Goal: Check status

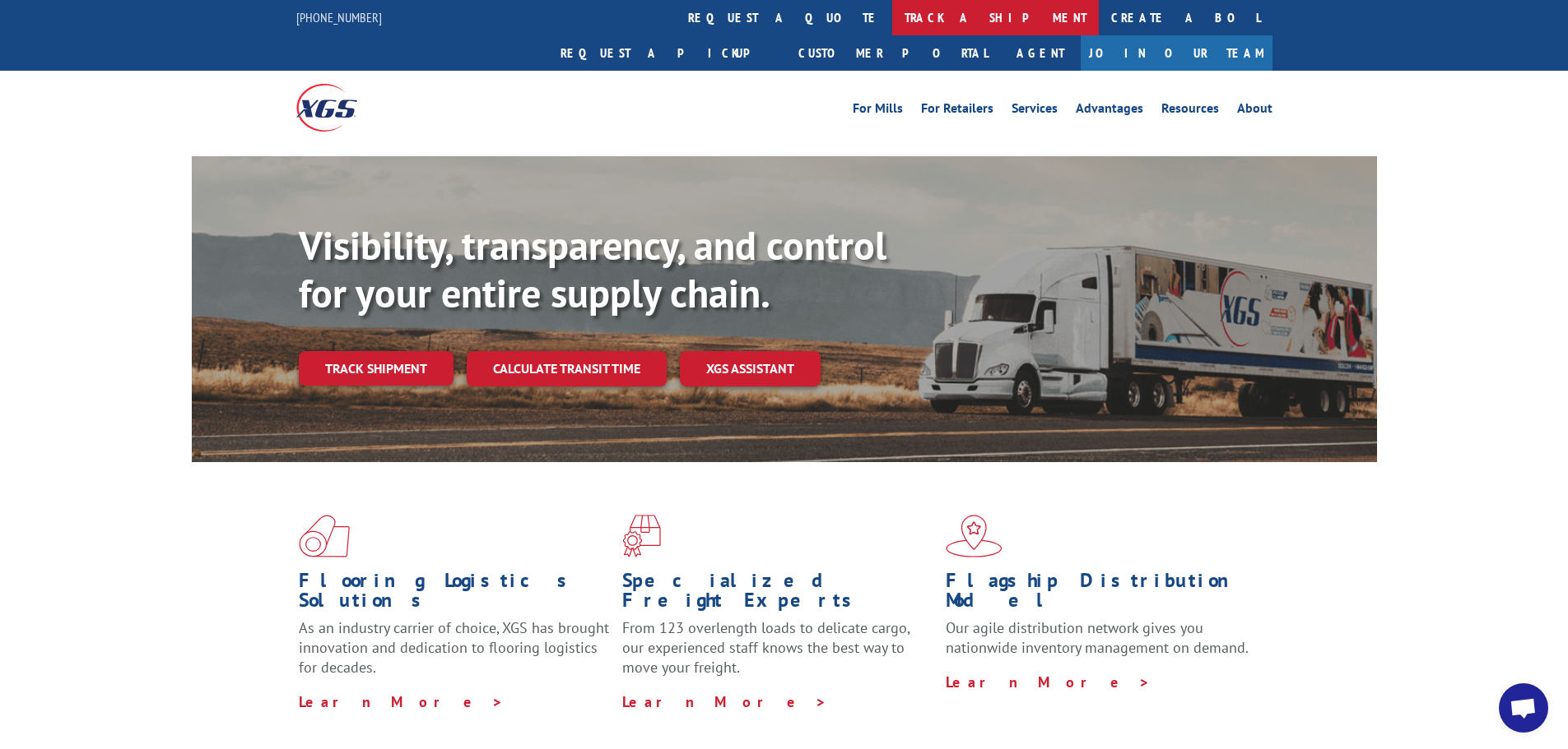
click at [892, 11] on link "track a shipment" at bounding box center [996, 17] width 207 height 35
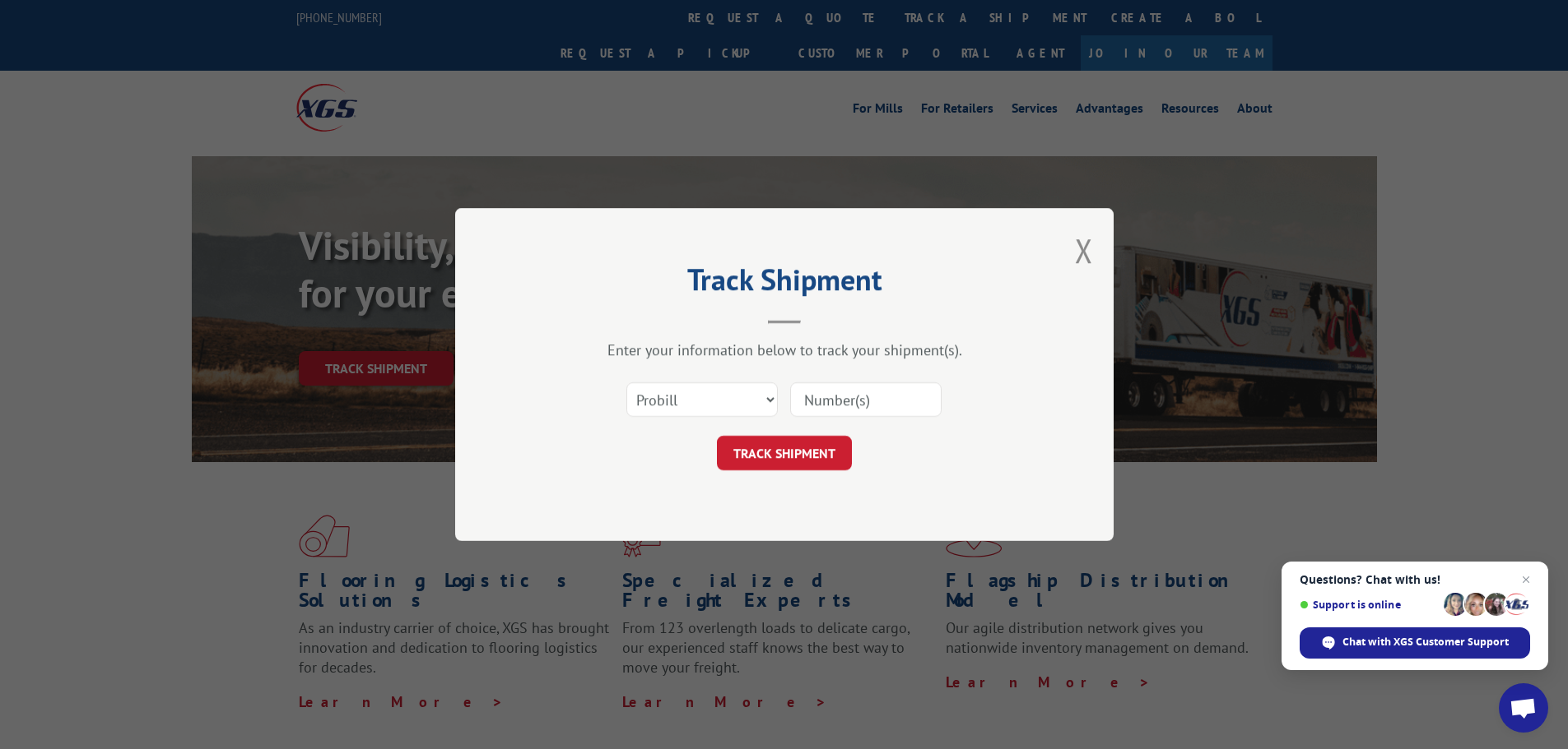
click at [846, 405] on input at bounding box center [865, 400] width 152 height 34
paste input "17595159"
type input "17595159"
click at [799, 455] on button "TRACK SHIPMENT" at bounding box center [784, 453] width 135 height 34
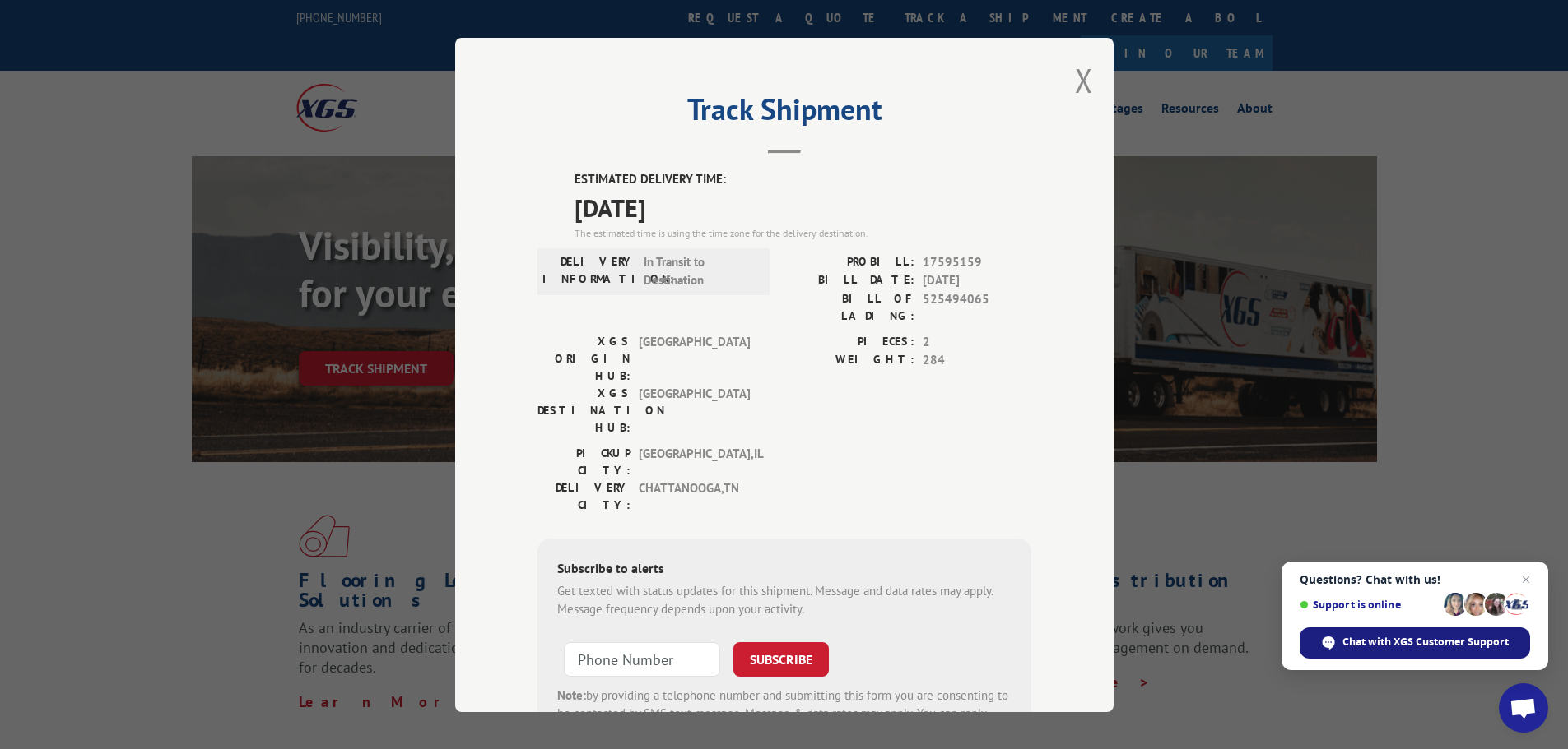
click at [1423, 641] on span "Chat with XGS Customer Support" at bounding box center [1425, 642] width 166 height 14
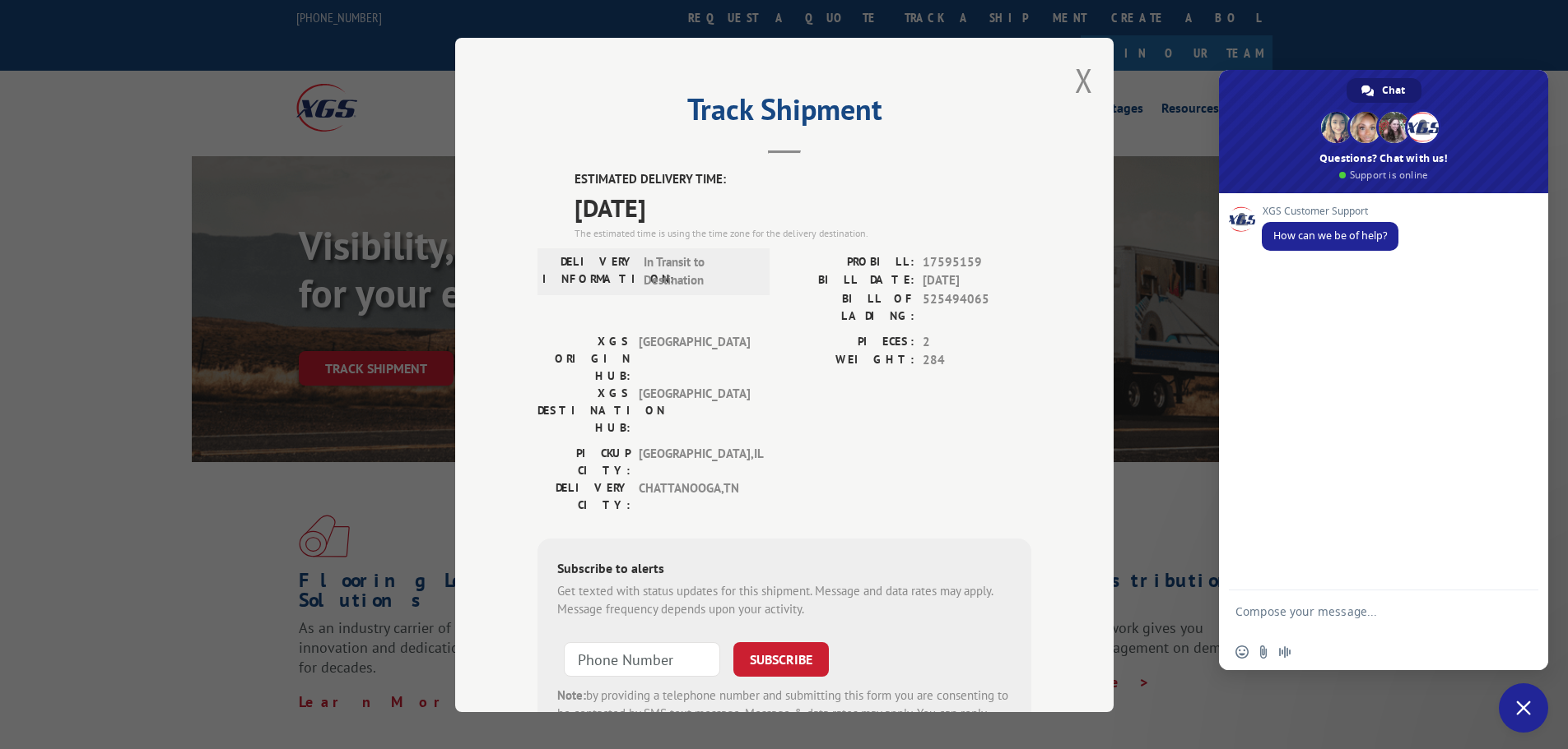
click at [1349, 614] on textarea "Compose your message..." at bounding box center [1365, 619] width 260 height 30
paste textarea "17595159"
type textarea "Could you please confirm if pro 17595159 is out for delivery [DATE] ?"
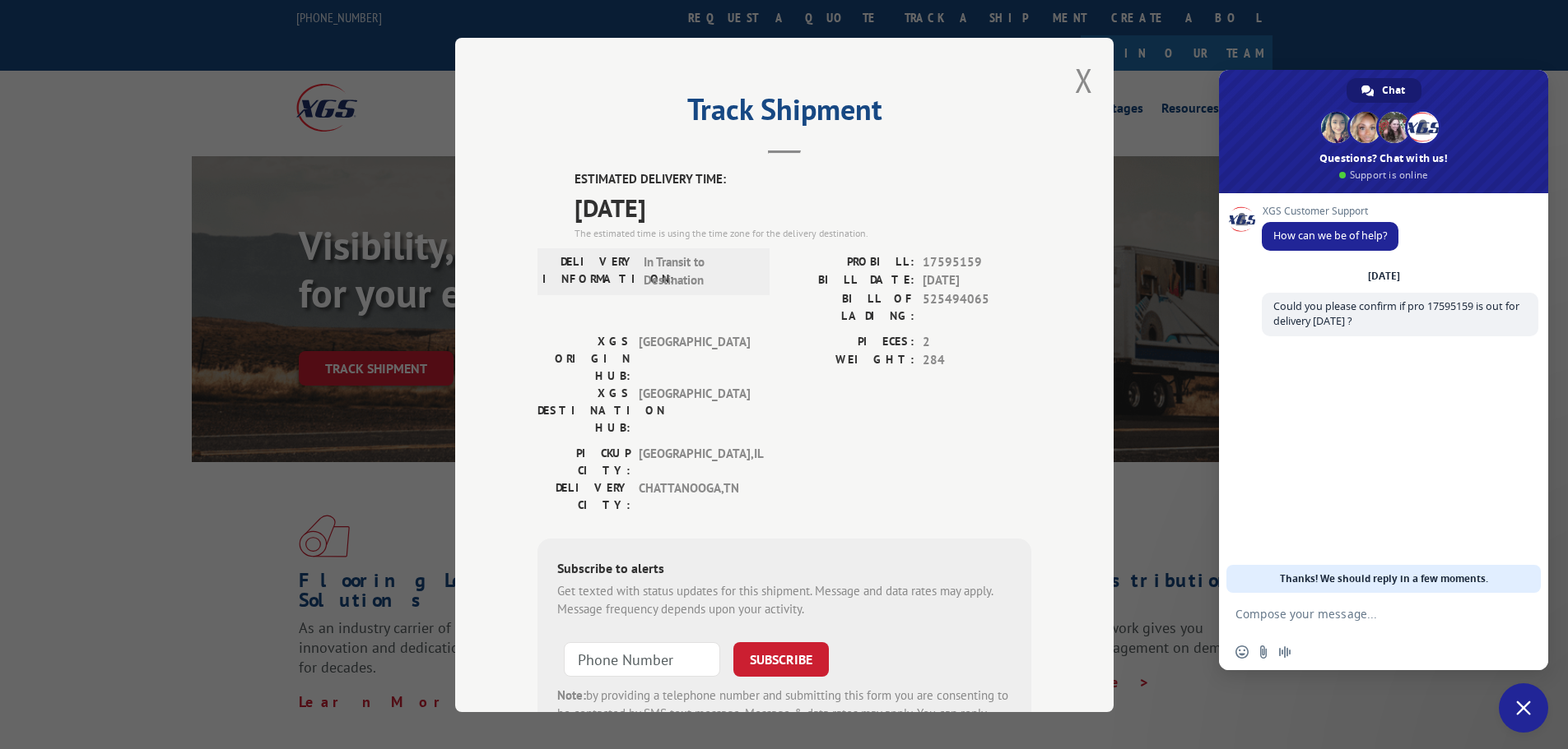
scroll to position [84, 0]
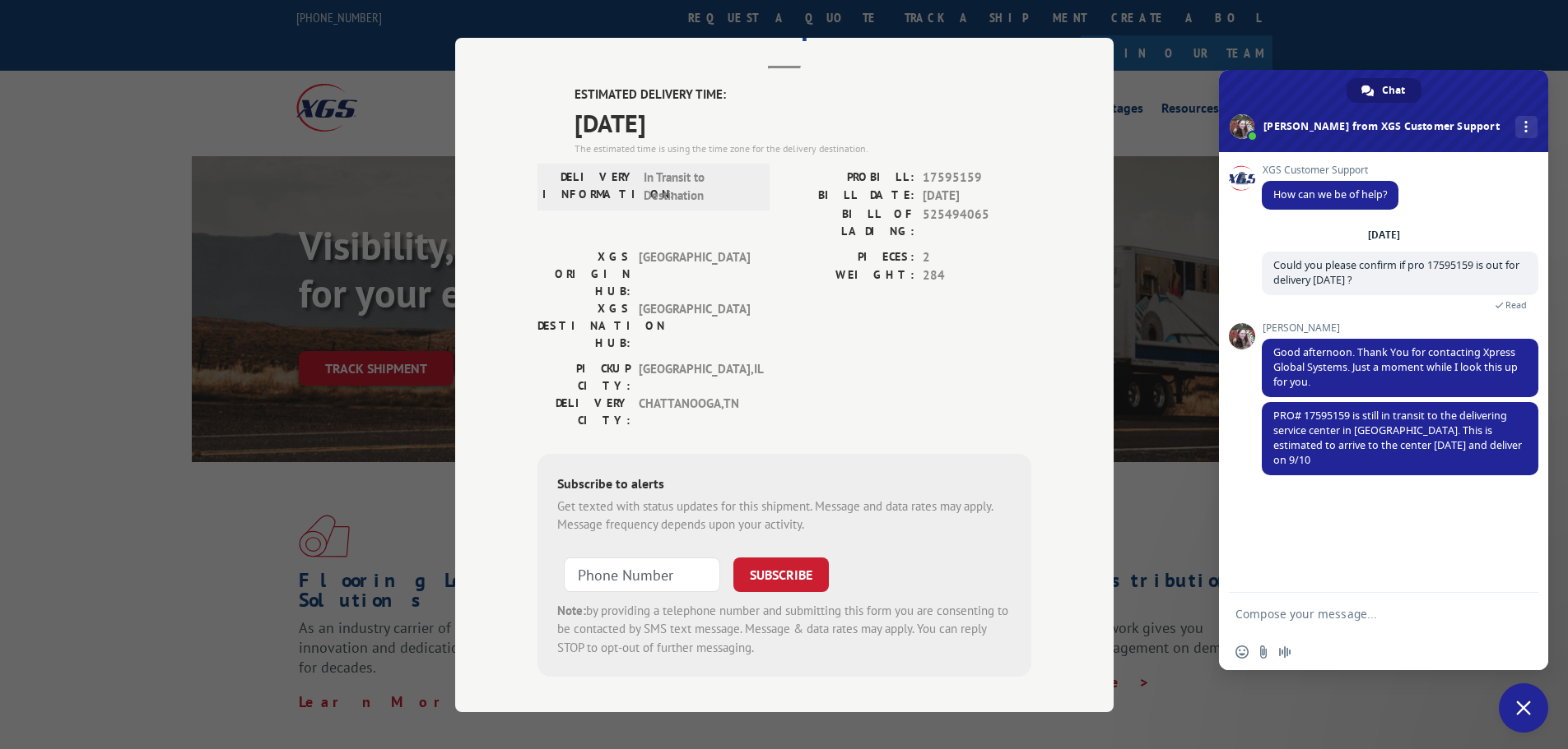
click at [1394, 604] on form at bounding box center [1365, 614] width 260 height 44
click at [1390, 607] on textarea "Compose your message..." at bounding box center [1365, 614] width 260 height 14
type textarea "Noted, thanks !"
